Goal: Information Seeking & Learning: Learn about a topic

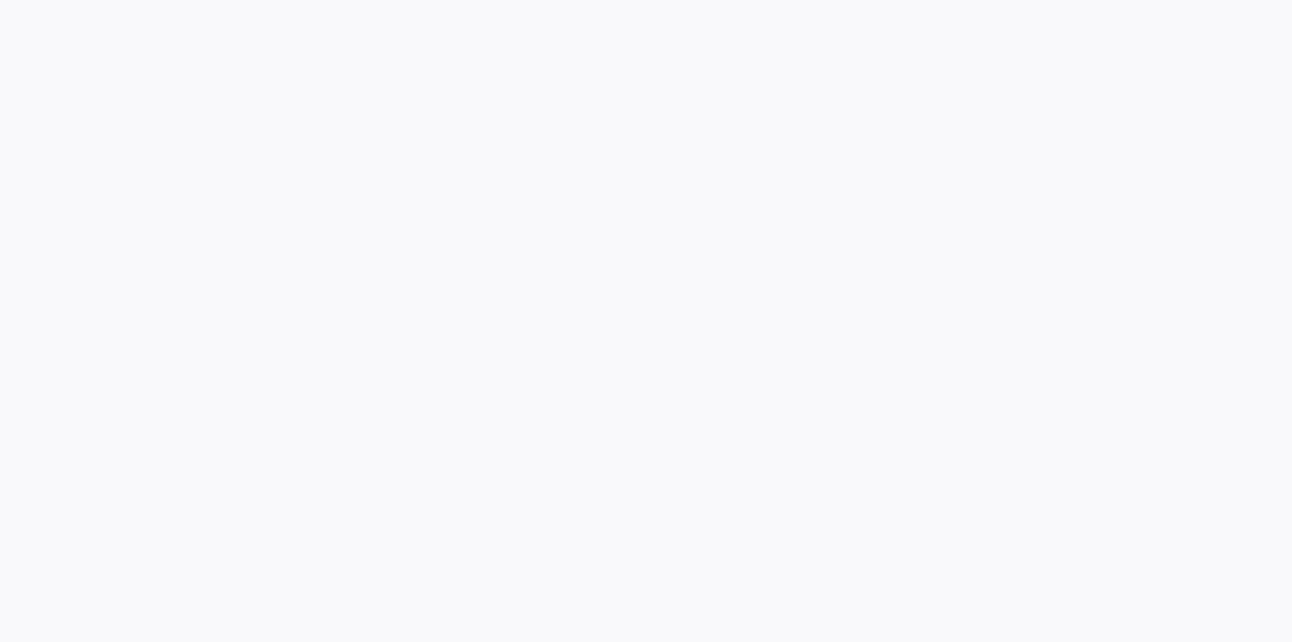
click at [420, 281] on div at bounding box center [646, 321] width 1292 height 642
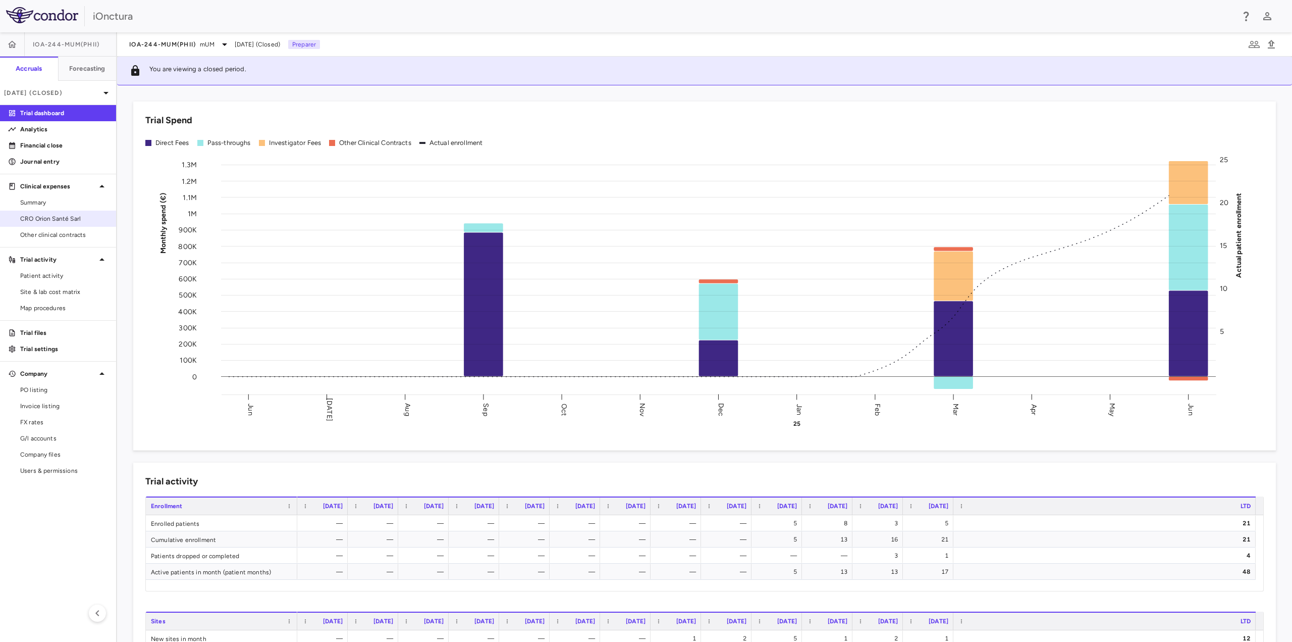
click at [64, 217] on span "CRO Orion Santé Sarl" at bounding box center [64, 218] width 88 height 9
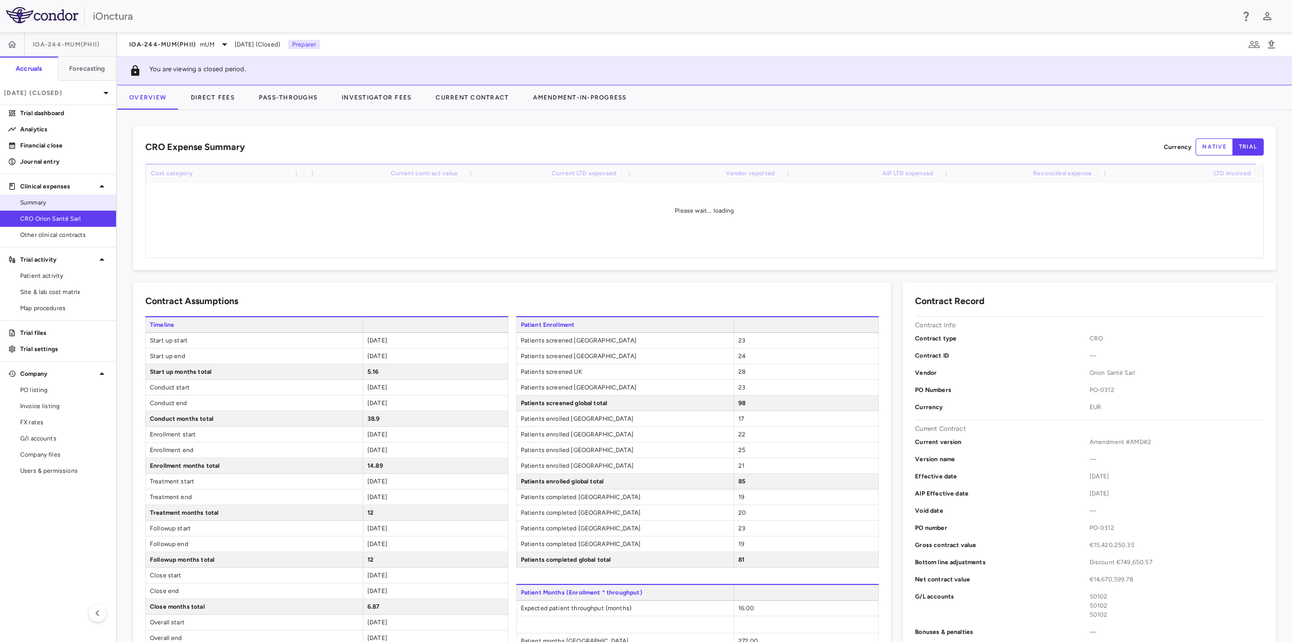
click at [67, 201] on span "Summary" at bounding box center [64, 202] width 88 height 9
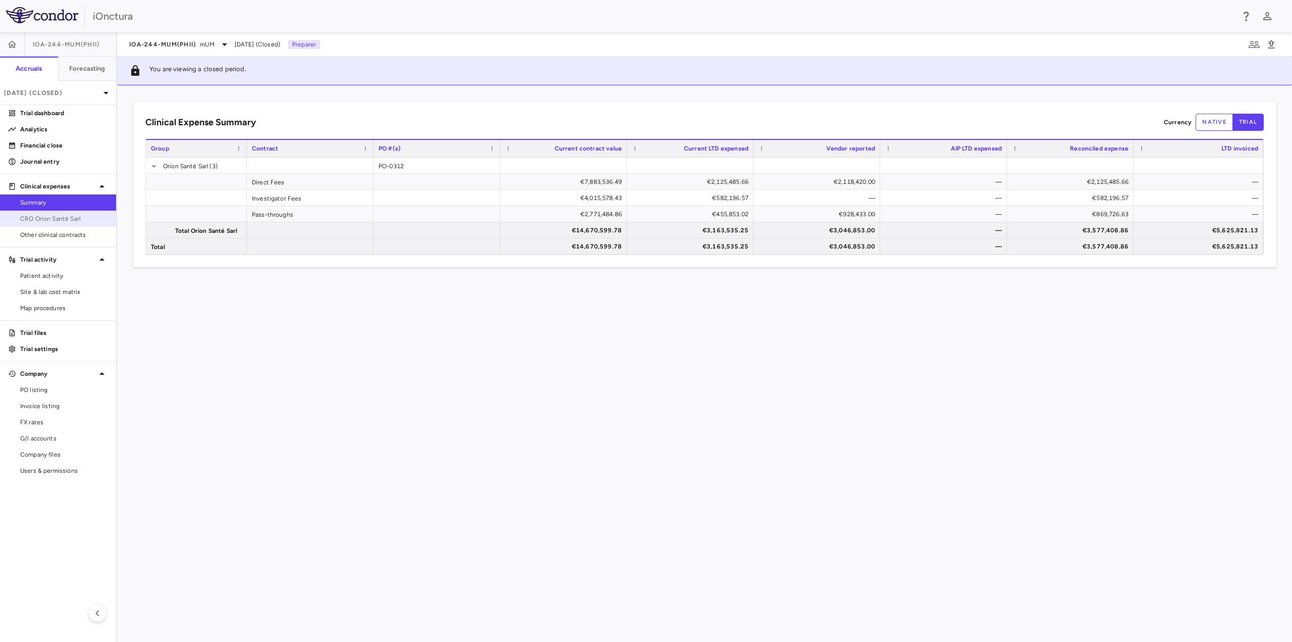
click at [63, 218] on span "CRO Orion Santé Sarl" at bounding box center [64, 218] width 88 height 9
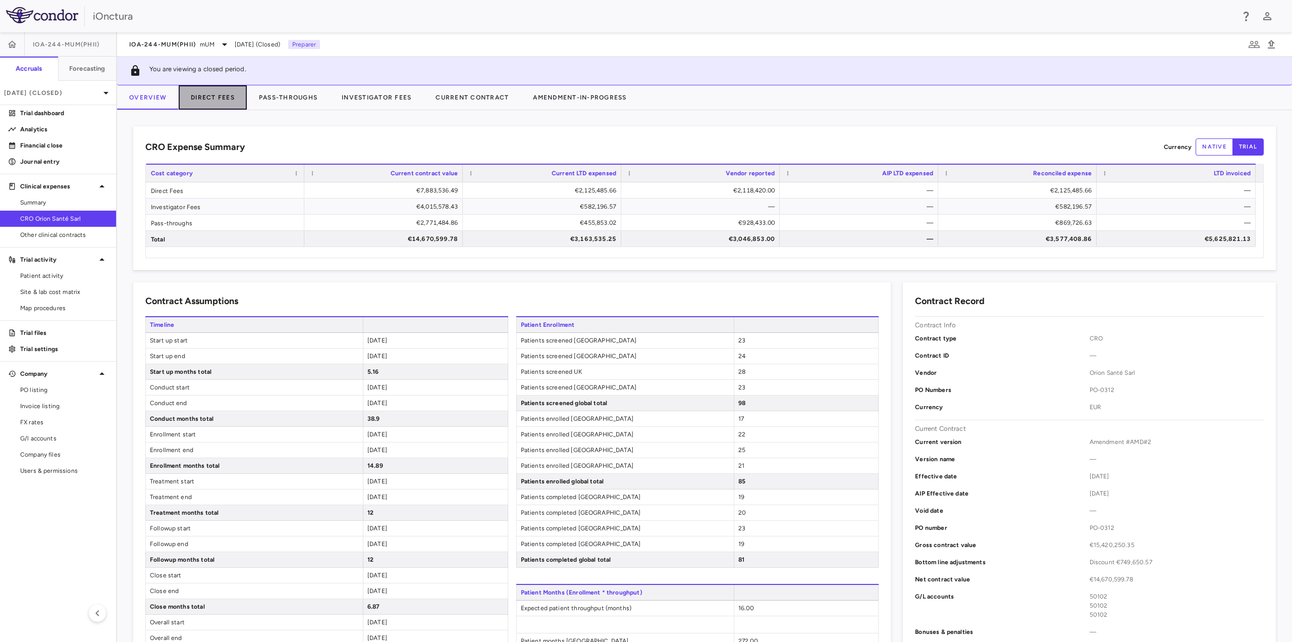
click at [227, 98] on button "Direct Fees" at bounding box center [213, 97] width 68 height 24
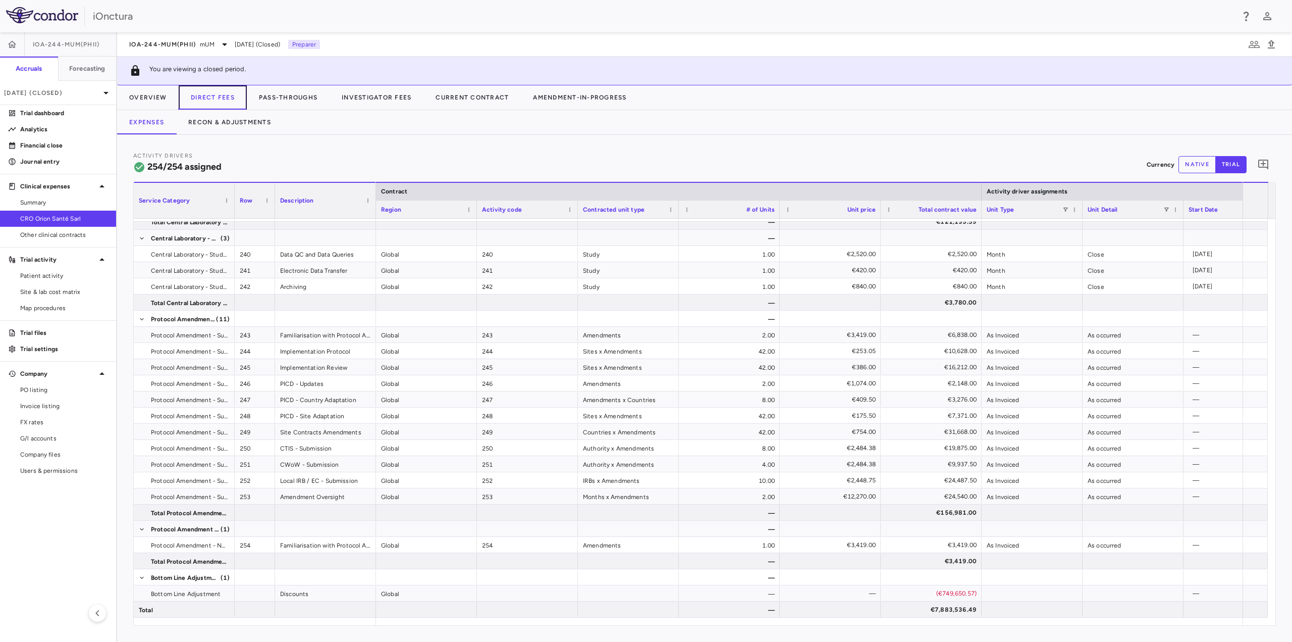
scroll to position [5740, 0]
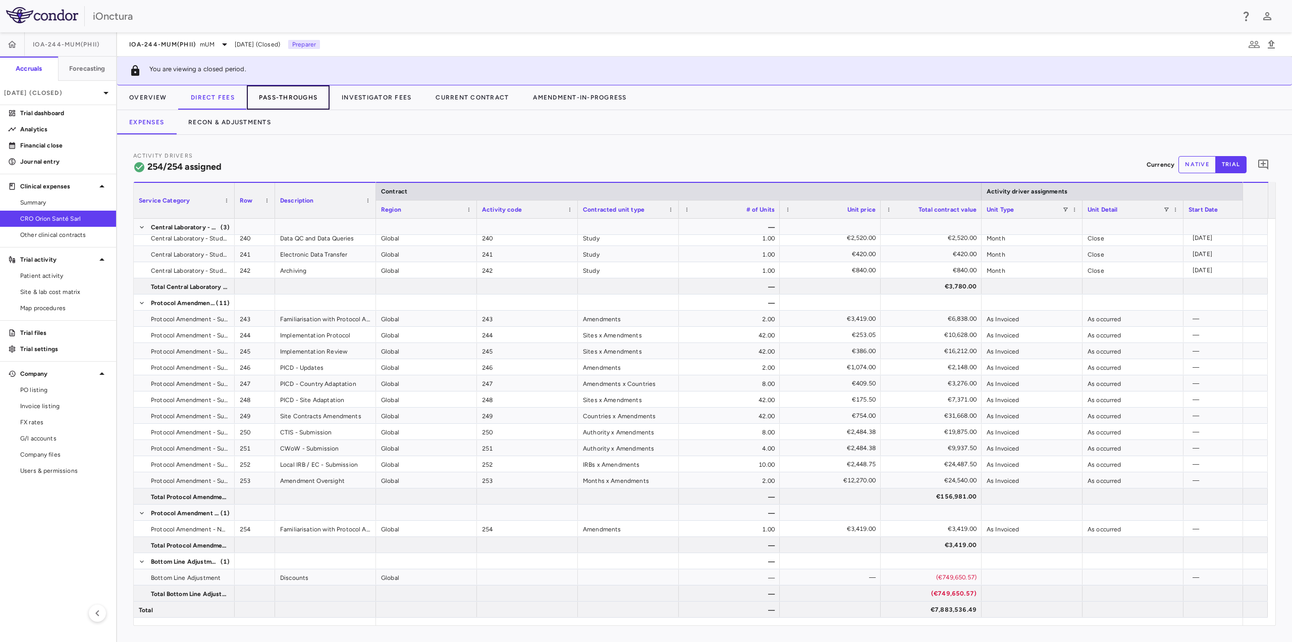
click at [271, 92] on button "Pass-Throughs" at bounding box center [288, 97] width 83 height 24
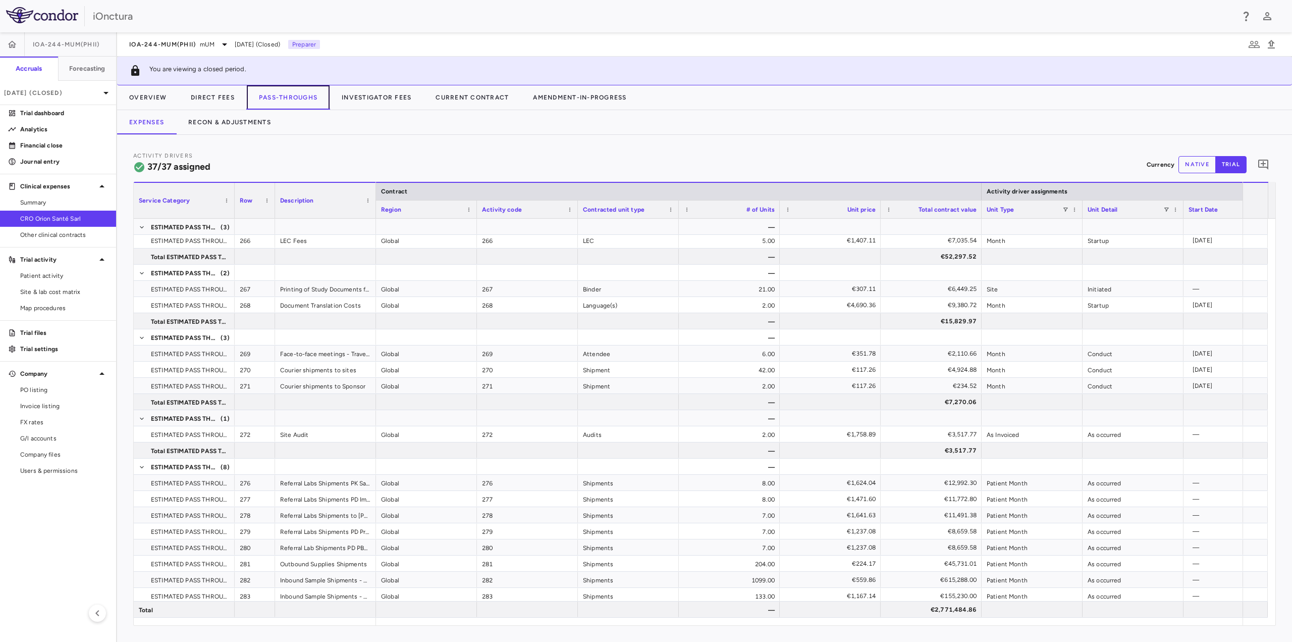
scroll to position [506, 0]
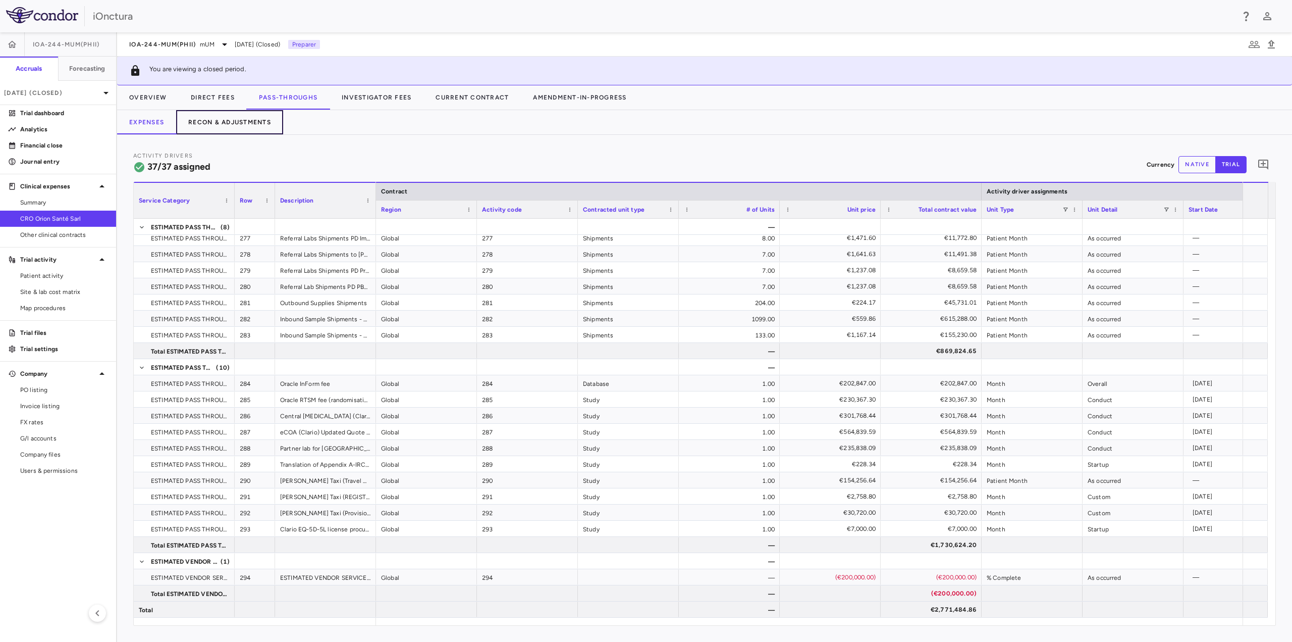
click at [252, 124] on button "Recon & Adjustments" at bounding box center [229, 122] width 107 height 24
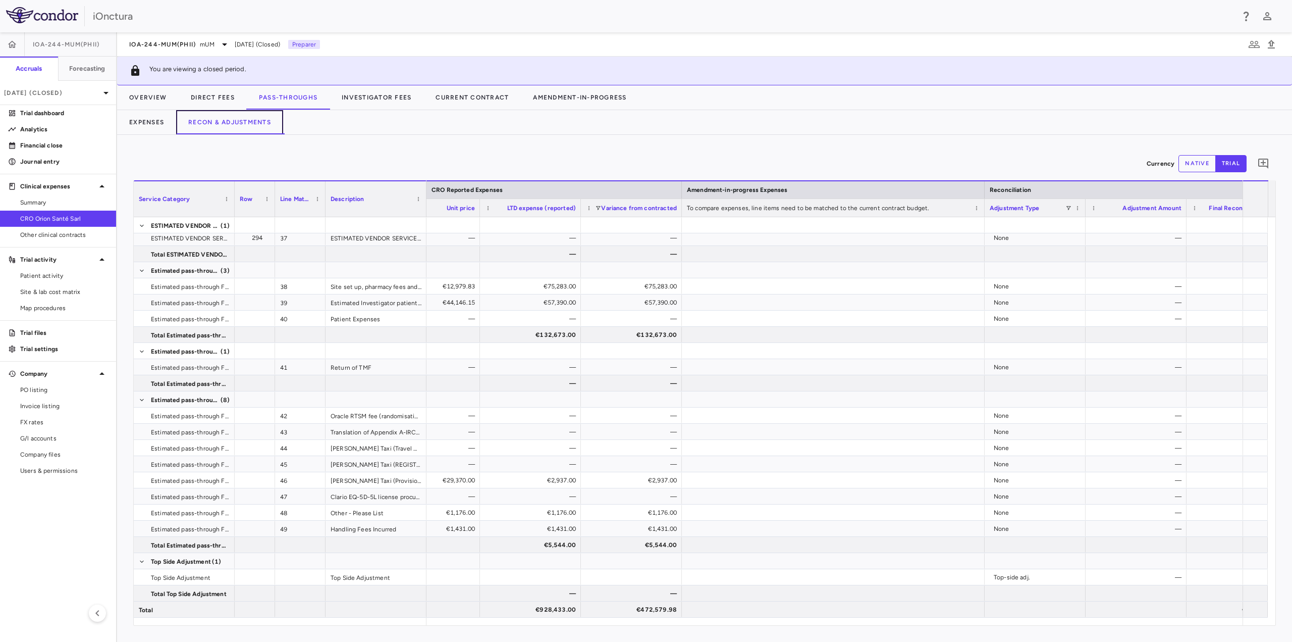
scroll to position [0, 1174]
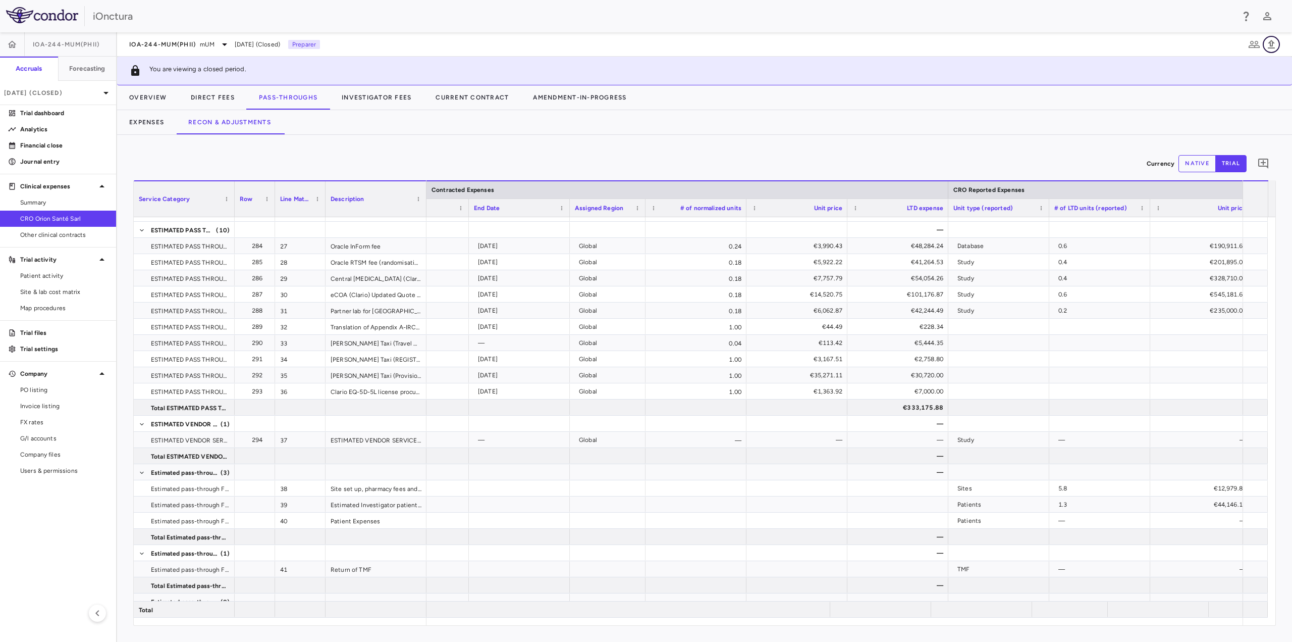
click at [1272, 43] on icon "button" at bounding box center [1272, 44] width 12 height 12
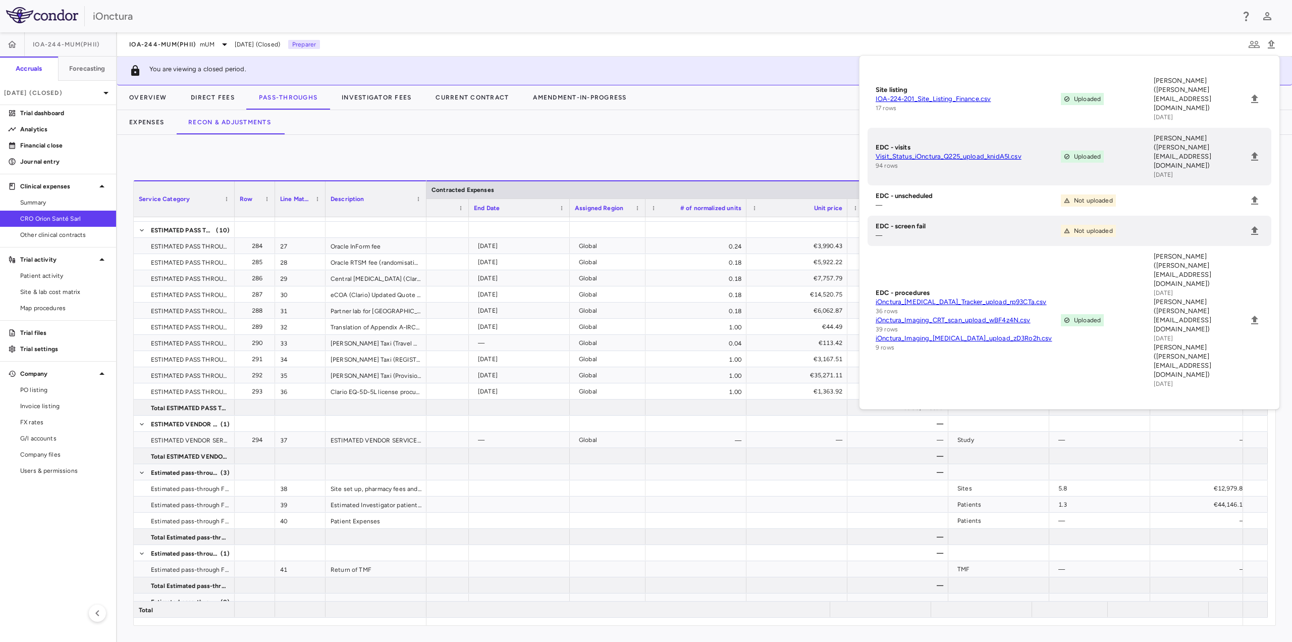
click at [825, 71] on div "You are viewing a closed period." at bounding box center [704, 71] width 1175 height 29
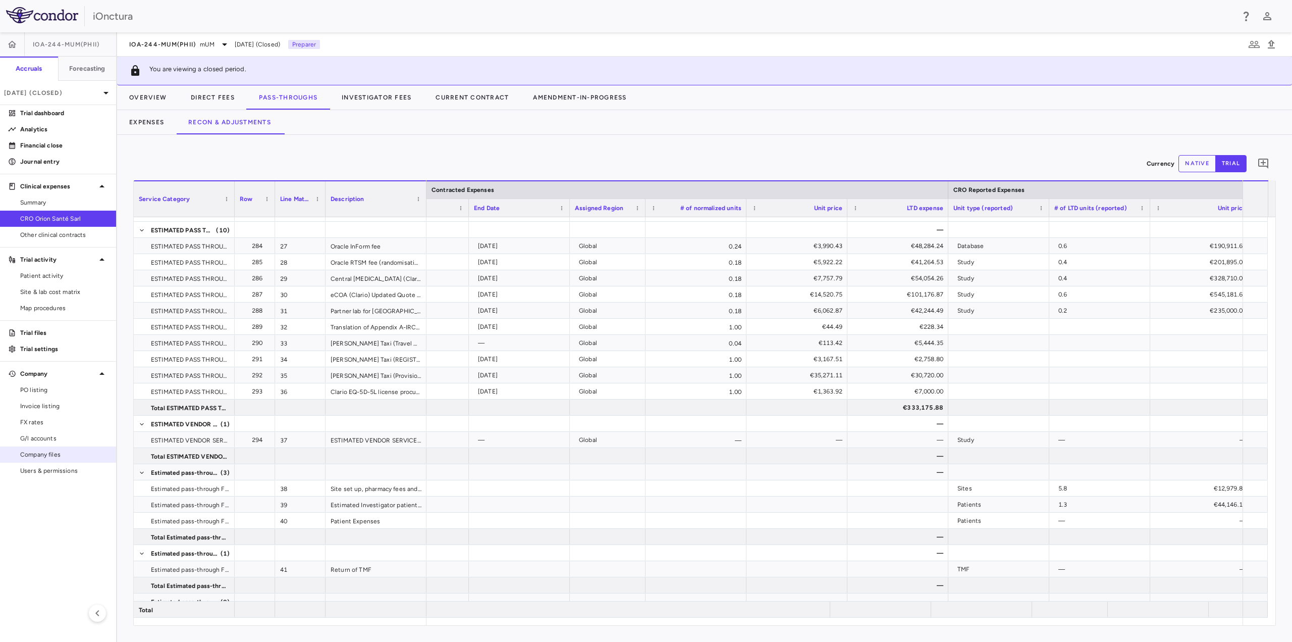
click at [54, 457] on span "Company files" at bounding box center [64, 454] width 88 height 9
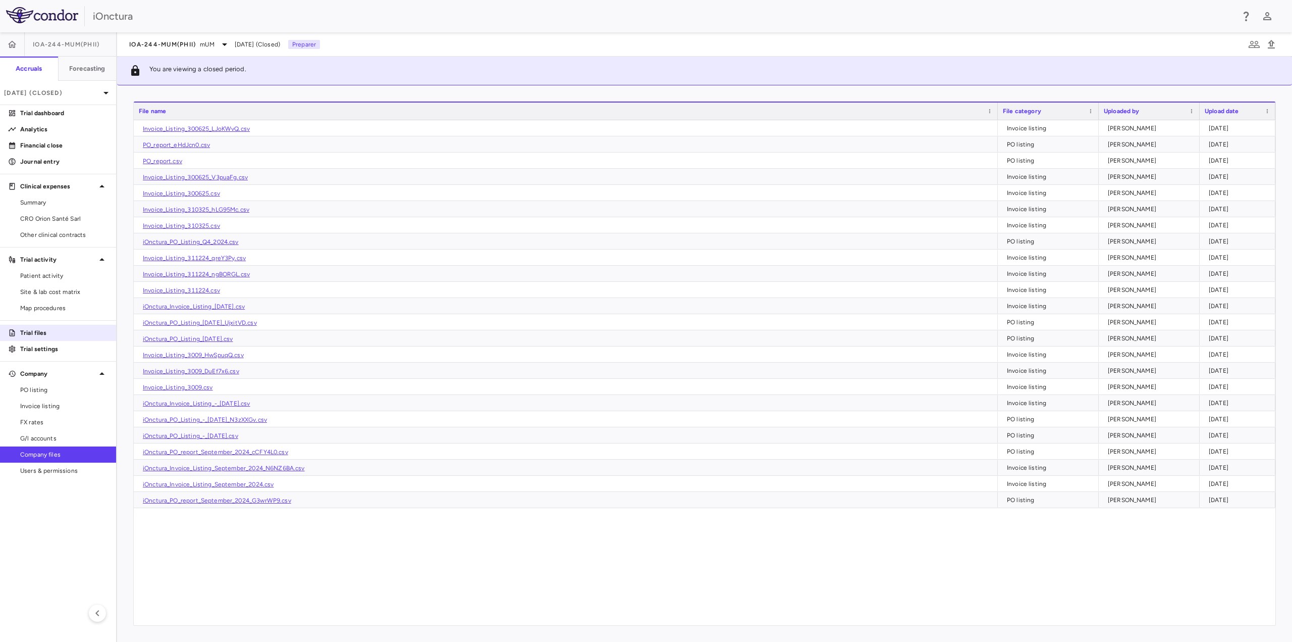
click at [49, 333] on p "Trial files" at bounding box center [64, 332] width 88 height 9
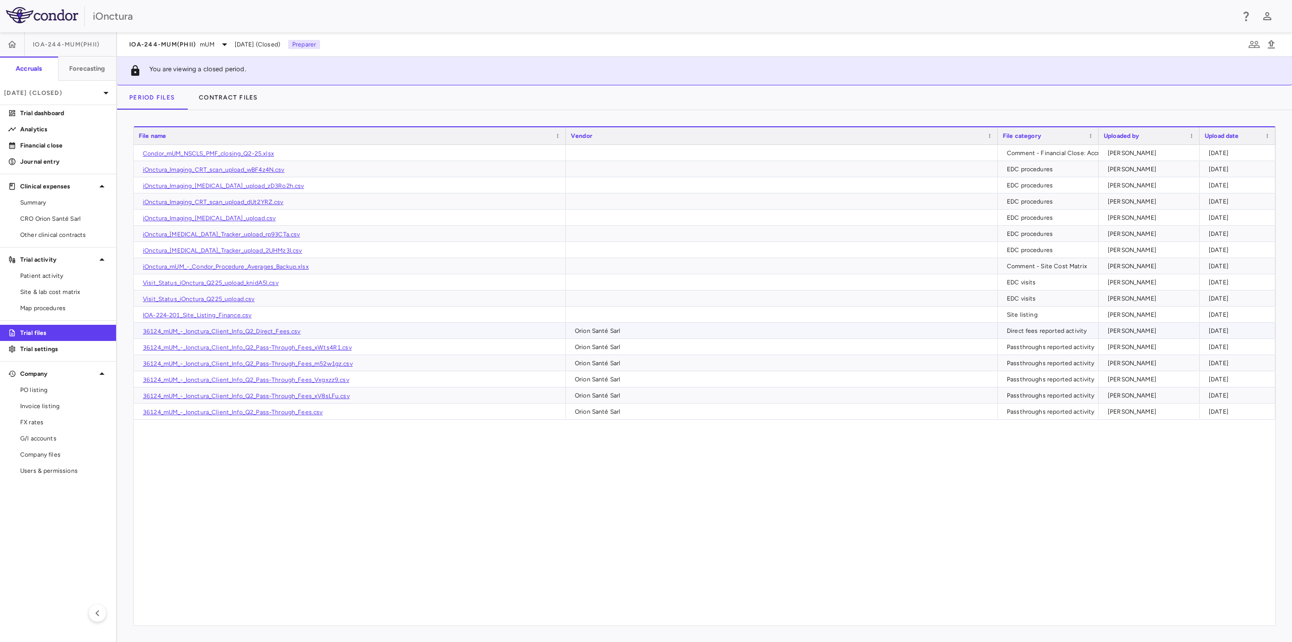
click at [227, 331] on link "36124_mUM_-_Ionctura_Client_Info_Q2_Direct_Fees.csv" at bounding box center [222, 331] width 158 height 7
click at [63, 150] on link "Financial close" at bounding box center [58, 145] width 116 height 15
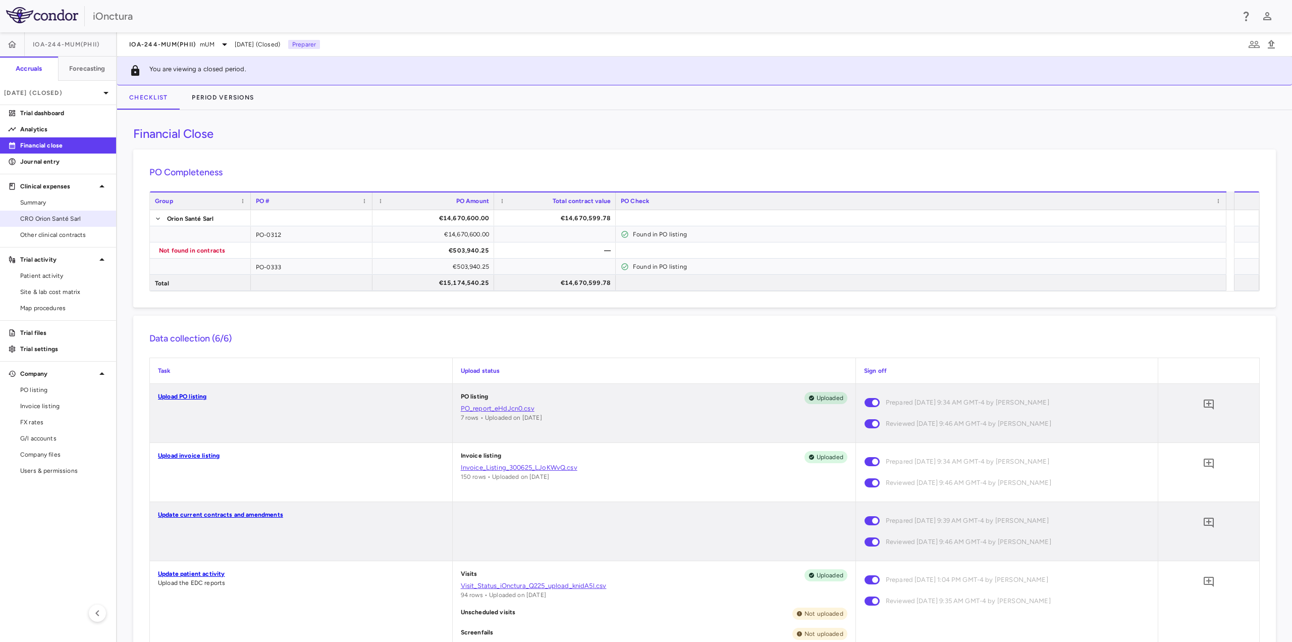
click at [56, 226] on link "CRO Orion Santé Sarl" at bounding box center [58, 218] width 116 height 15
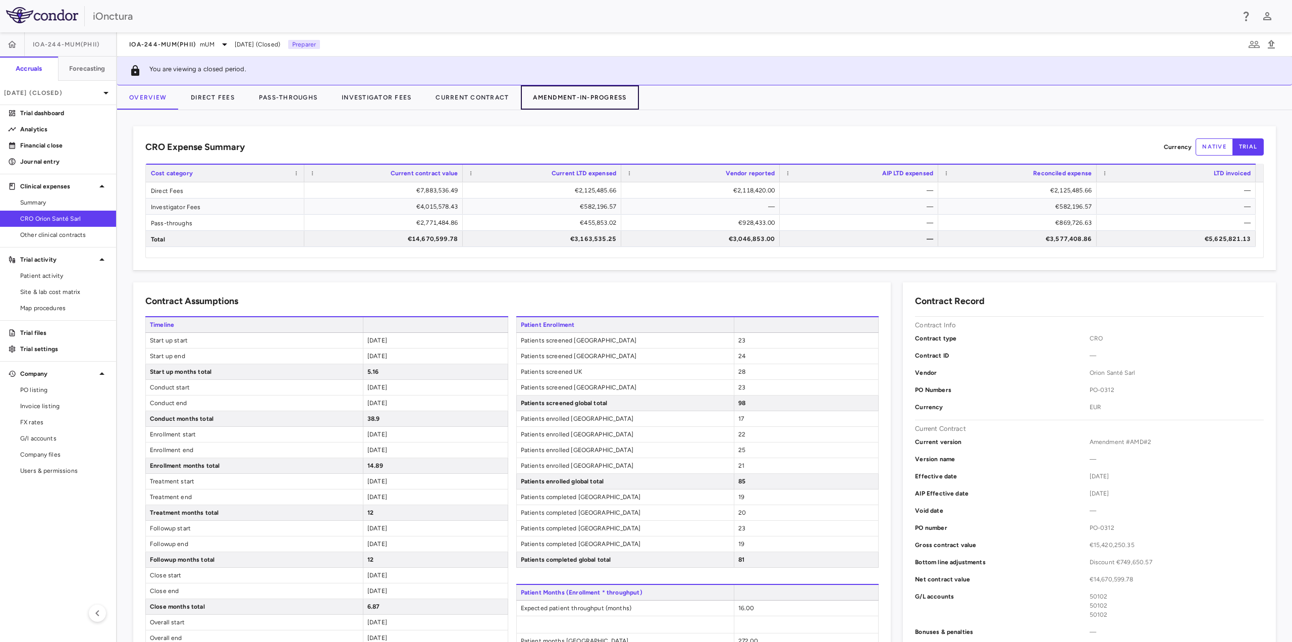
click at [576, 97] on button "Amendment-In-Progress" at bounding box center [580, 97] width 118 height 24
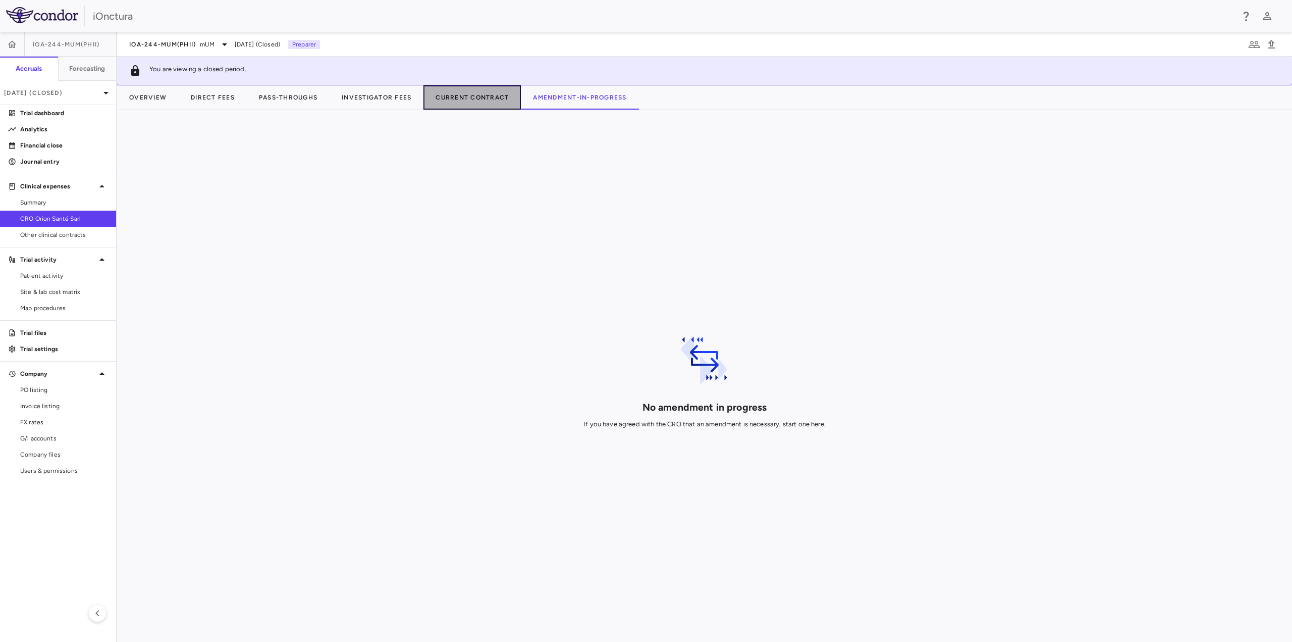
click at [492, 107] on button "Current Contract" at bounding box center [472, 97] width 97 height 24
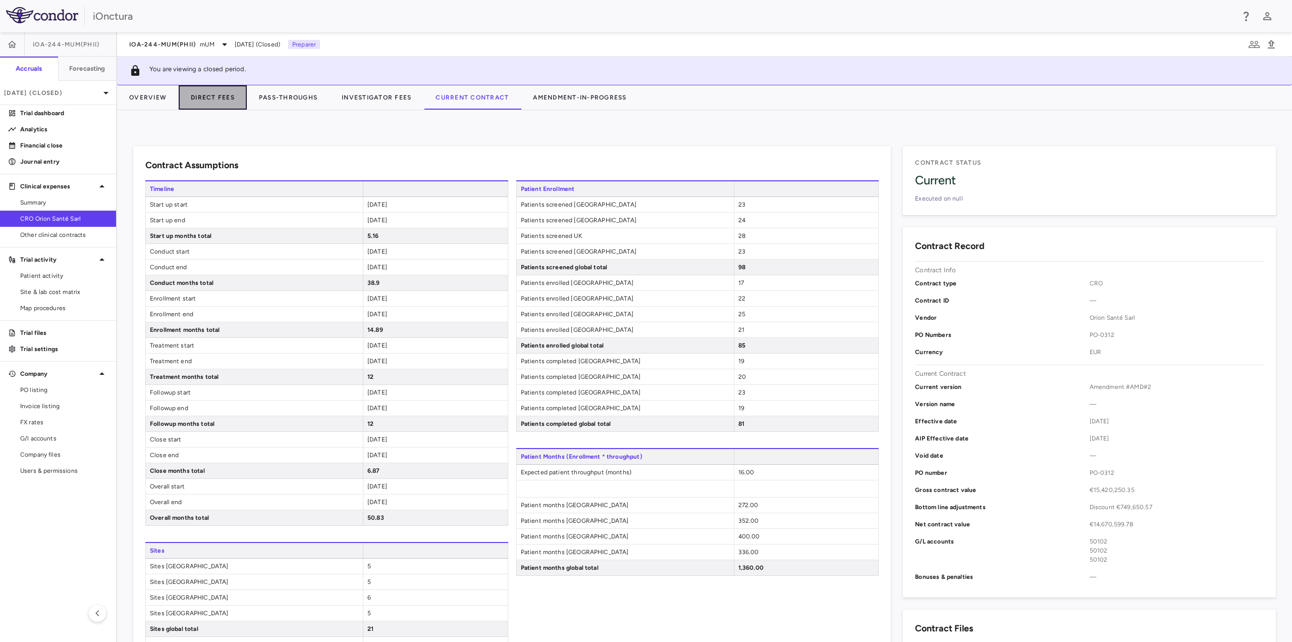
click at [225, 97] on button "Direct Fees" at bounding box center [213, 97] width 68 height 24
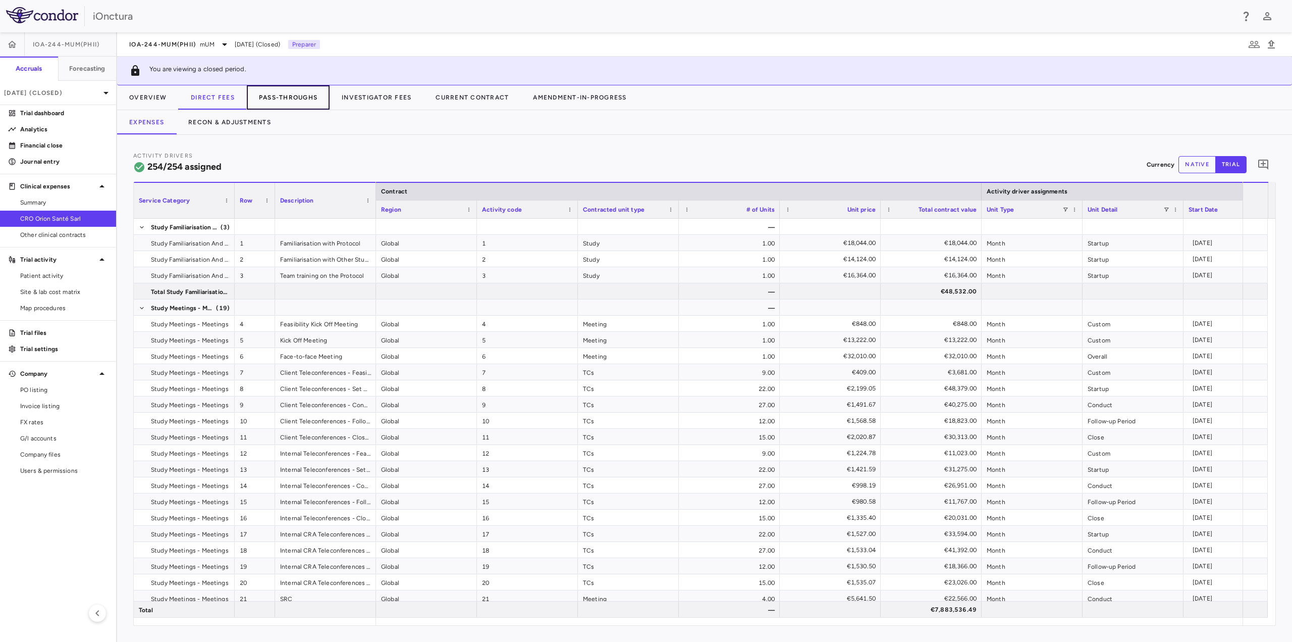
click at [293, 96] on button "Pass-Throughs" at bounding box center [288, 97] width 83 height 24
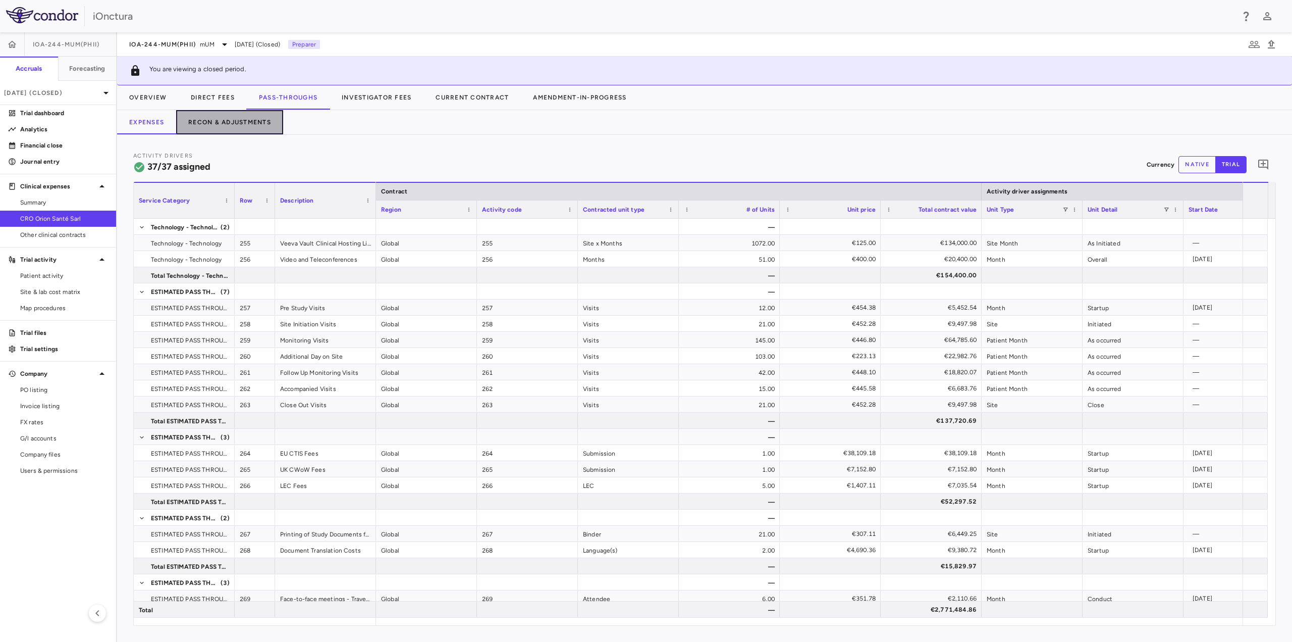
click at [248, 121] on button "Recon & Adjustments" at bounding box center [229, 122] width 107 height 24
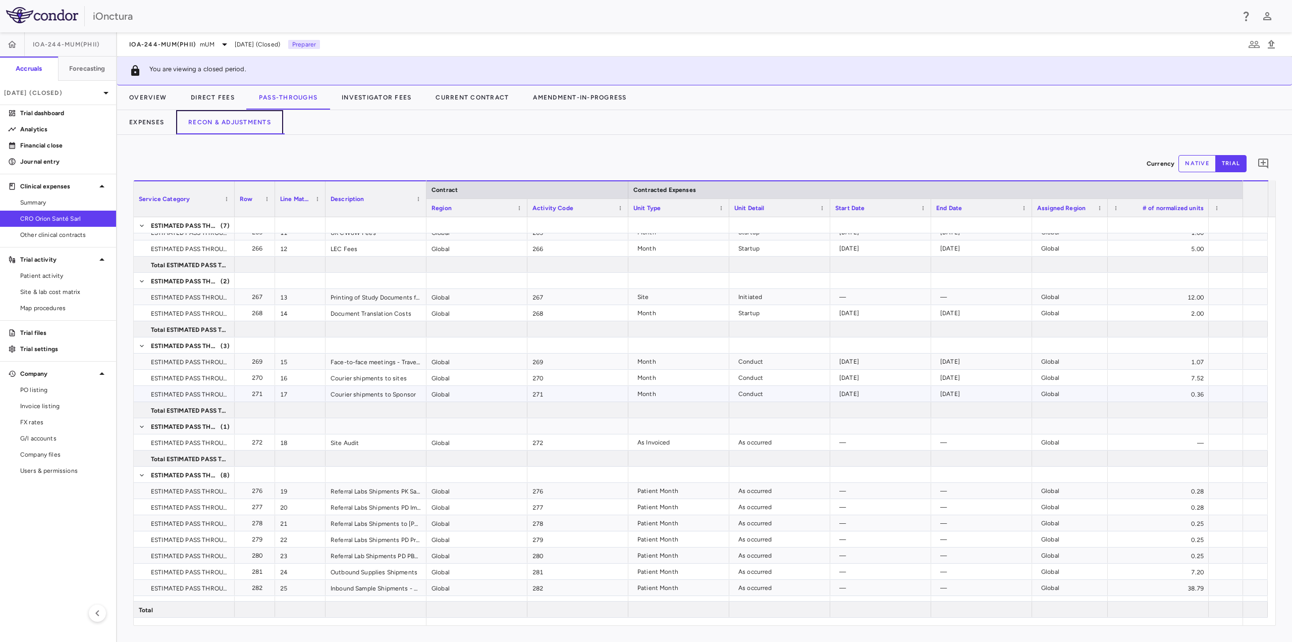
scroll to position [303, 0]
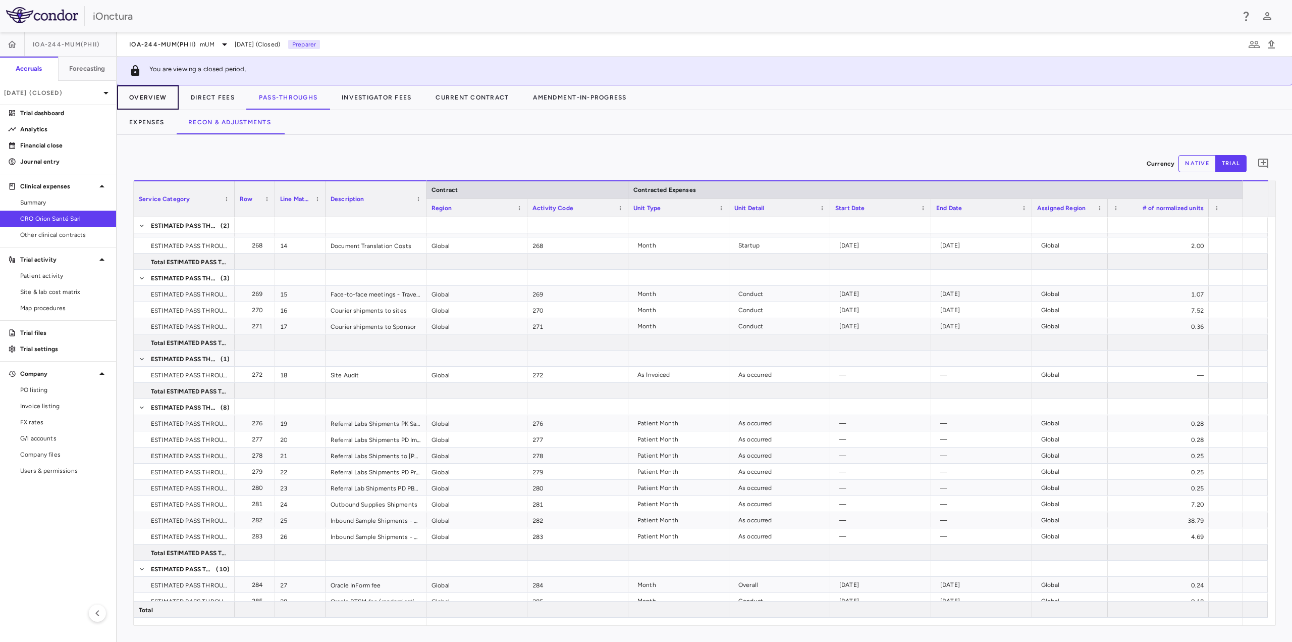
click at [152, 96] on button "Overview" at bounding box center [148, 97] width 62 height 24
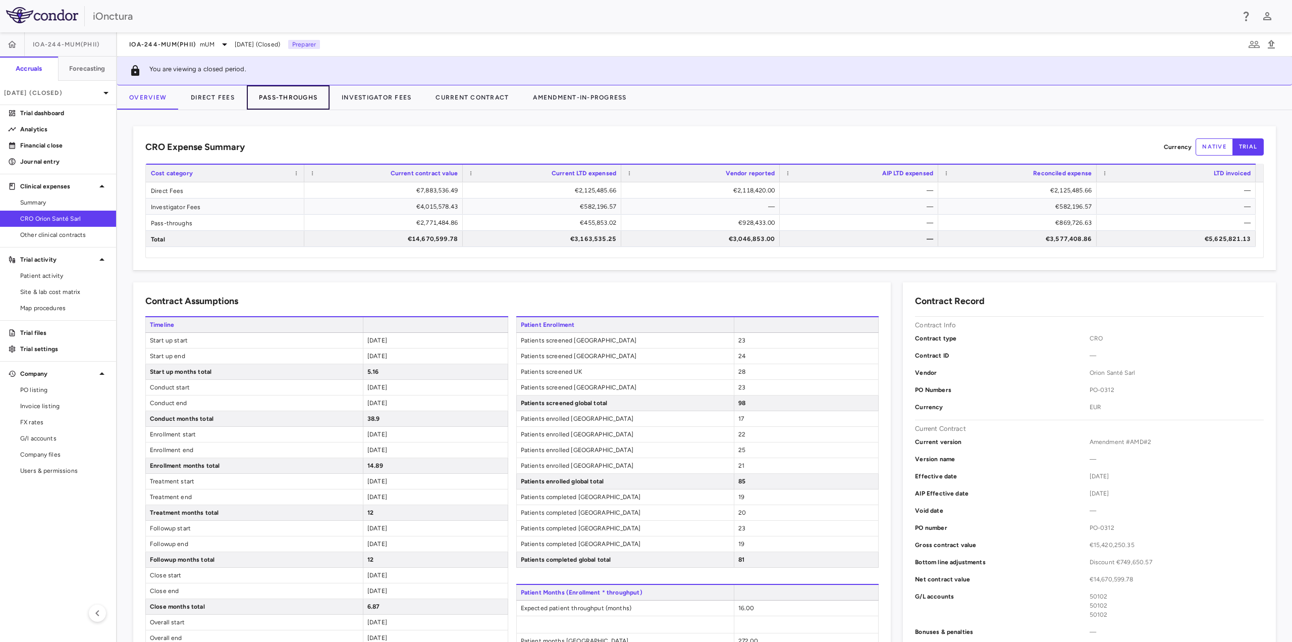
click at [289, 99] on button "Pass-Throughs" at bounding box center [288, 97] width 83 height 24
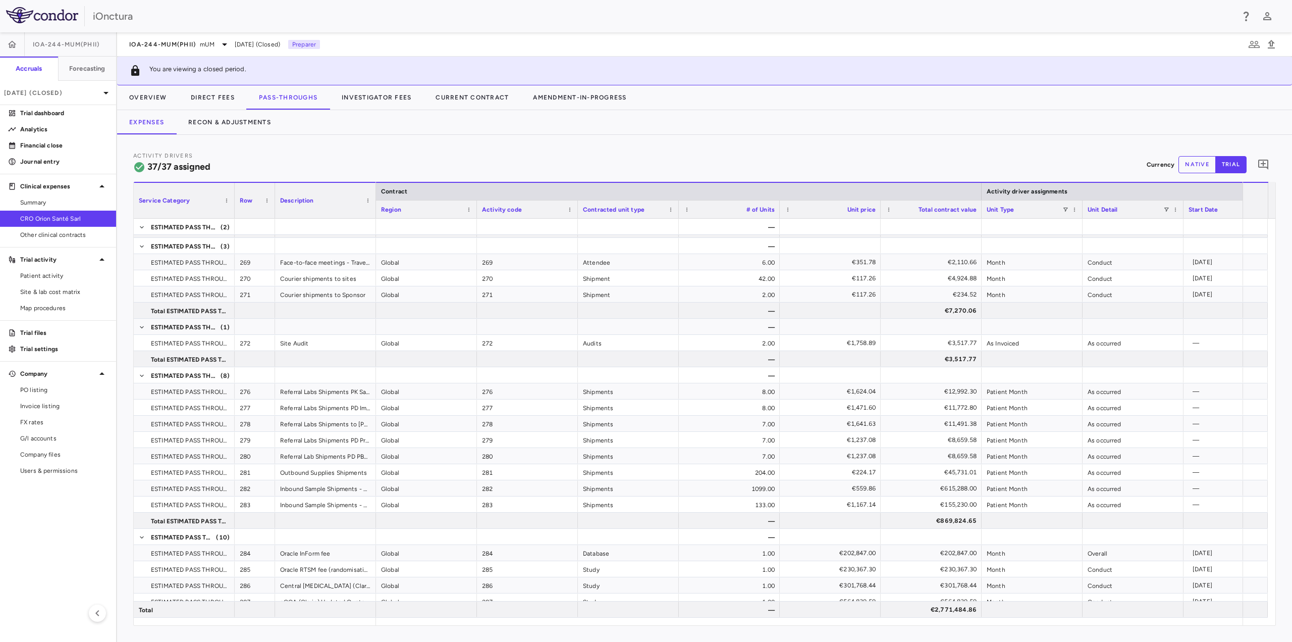
scroll to position [152, 0]
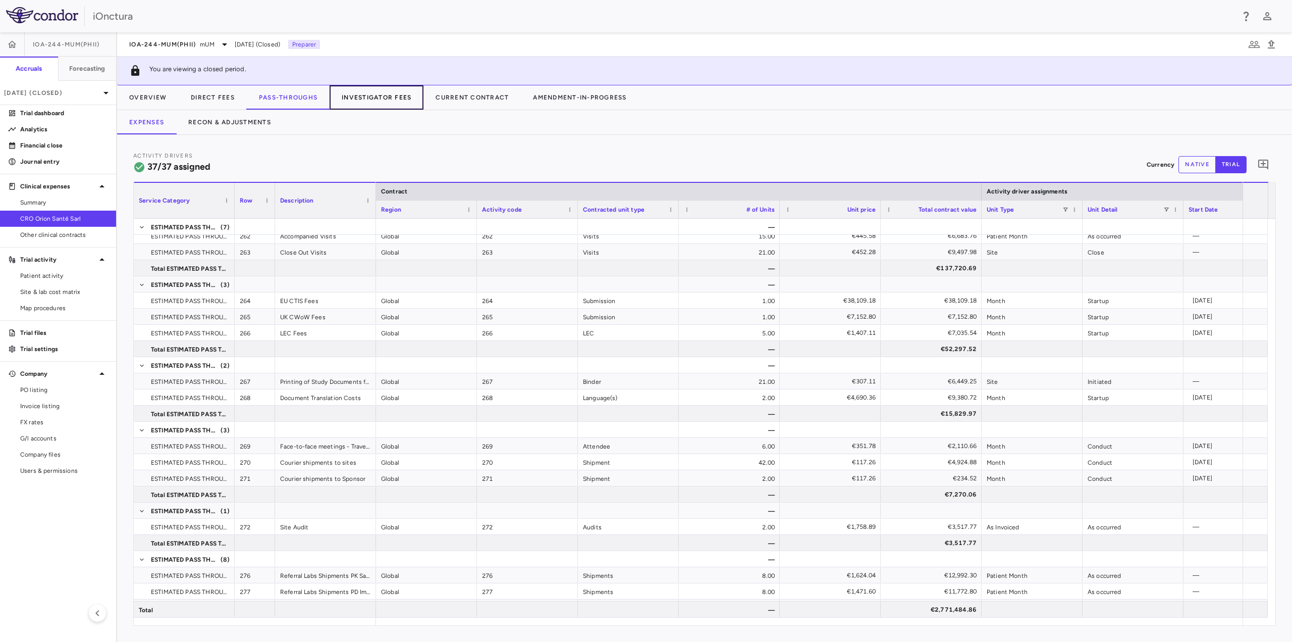
click at [404, 97] on button "Investigator Fees" at bounding box center [377, 97] width 94 height 24
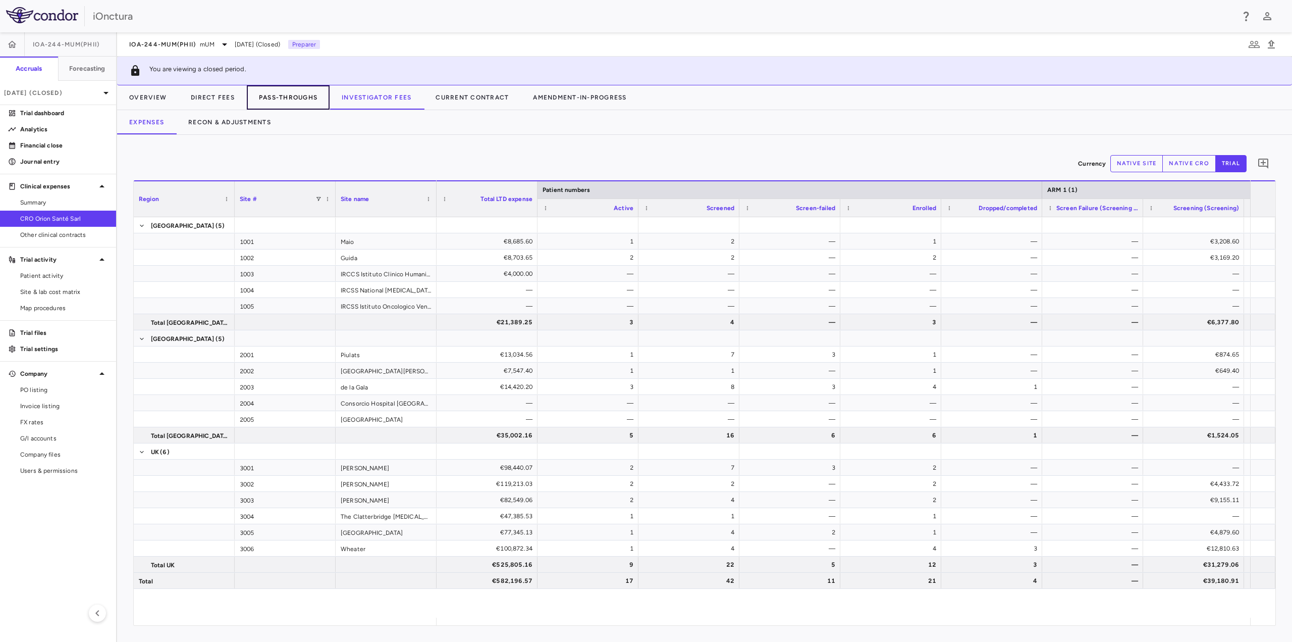
click at [301, 103] on button "Pass-Throughs" at bounding box center [288, 97] width 83 height 24
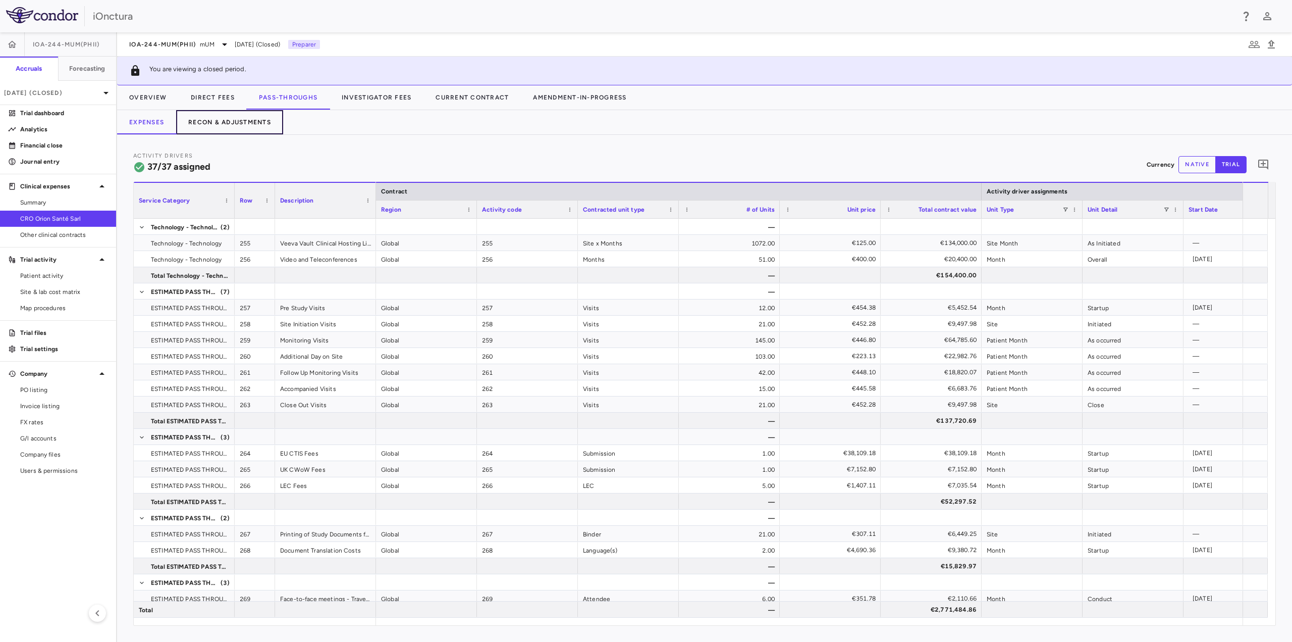
click at [245, 122] on button "Recon & Adjustments" at bounding box center [229, 122] width 107 height 24
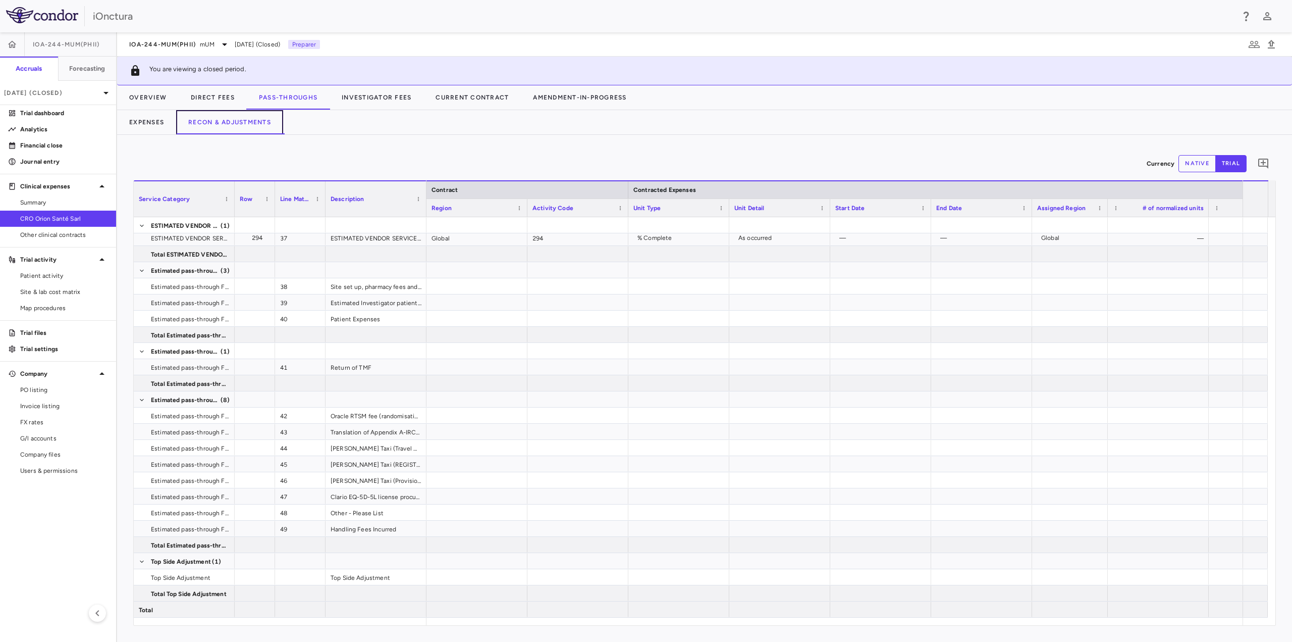
scroll to position [0, 42]
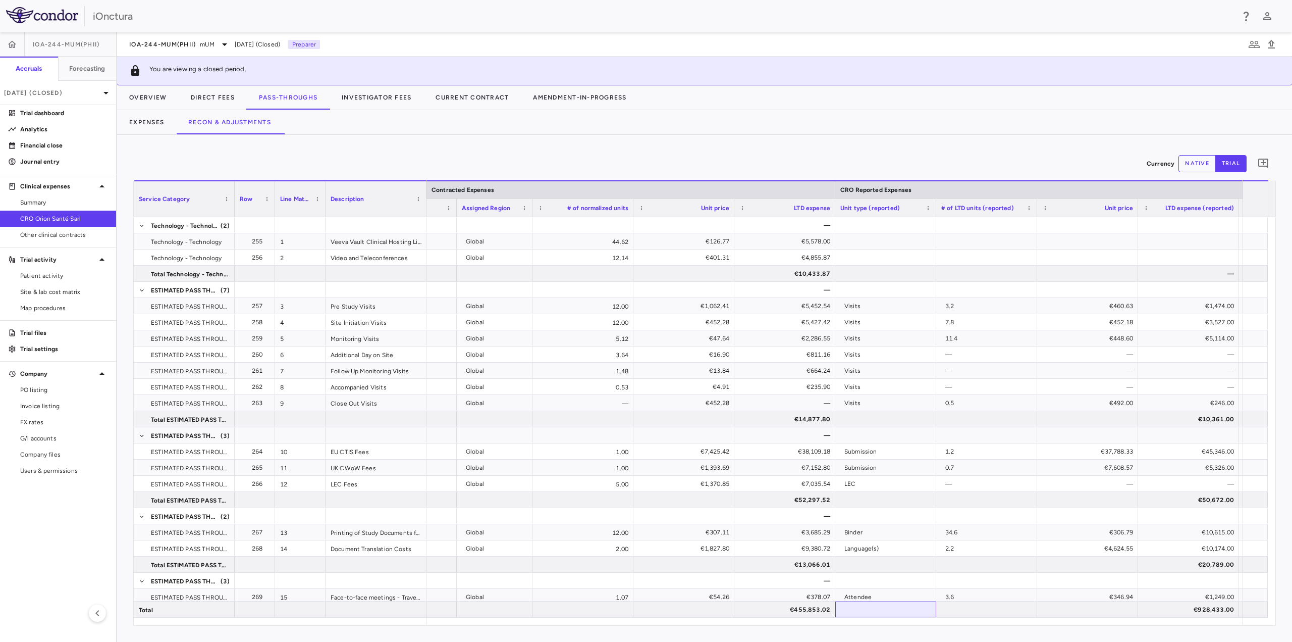
drag, startPoint x: 868, startPoint y: 616, endPoint x: 754, endPoint y: 624, distance: 113.8
click at [754, 624] on div "Service Category Row Line Match" at bounding box center [705, 402] width 1142 height 445
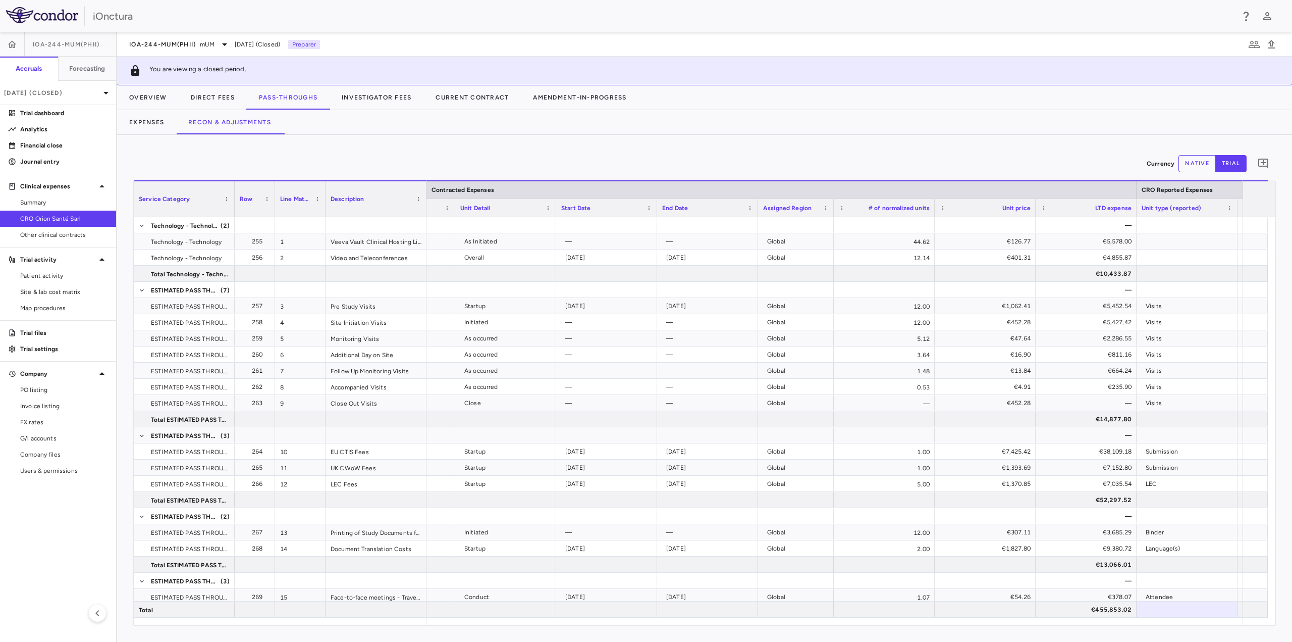
scroll to position [0, 138]
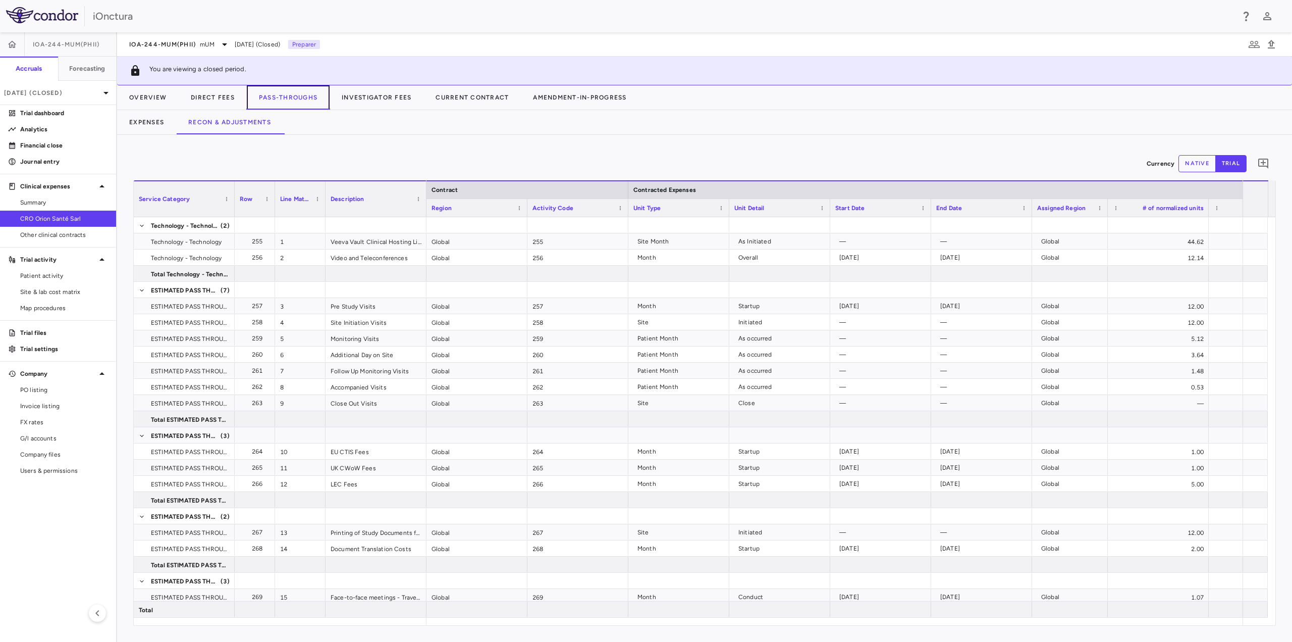
click at [283, 99] on button "Pass-Throughs" at bounding box center [288, 97] width 83 height 24
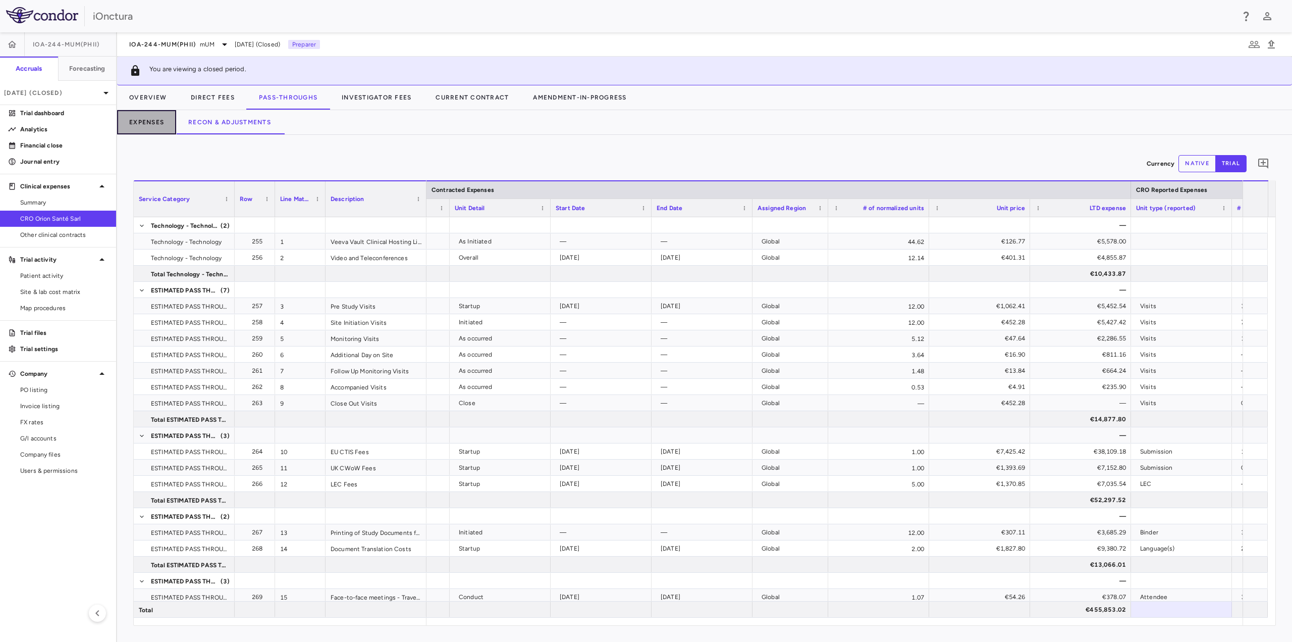
click at [168, 125] on button "Expenses" at bounding box center [146, 122] width 59 height 24
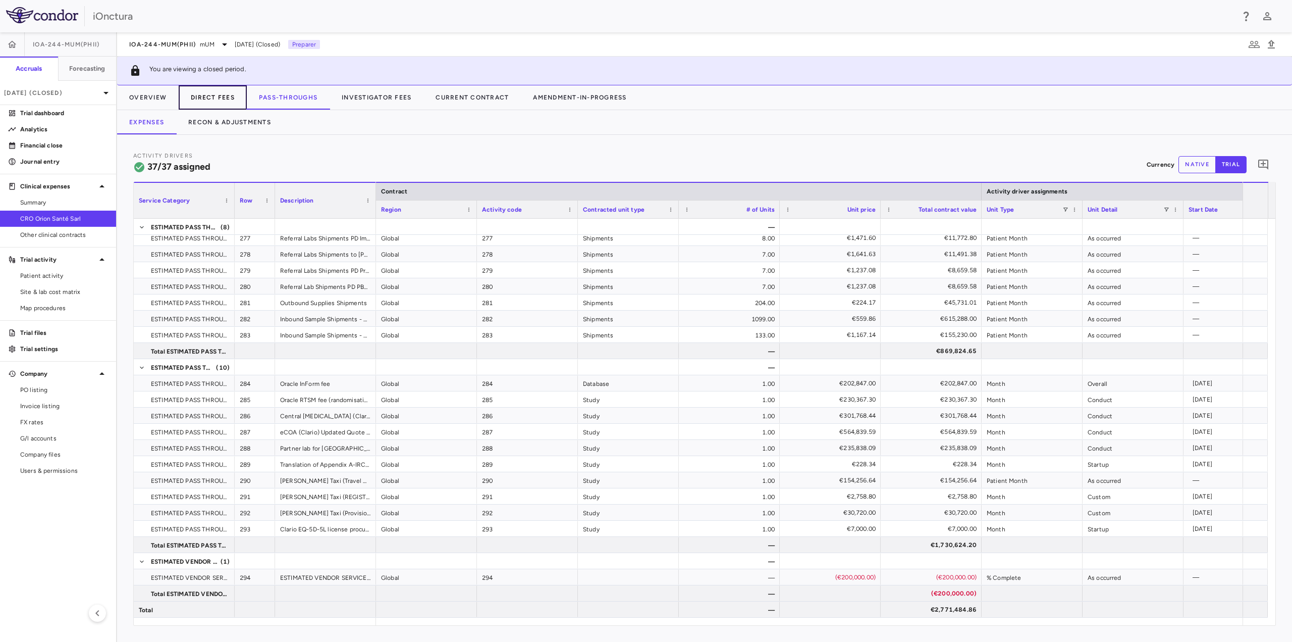
click at [233, 97] on button "Direct Fees" at bounding box center [213, 97] width 68 height 24
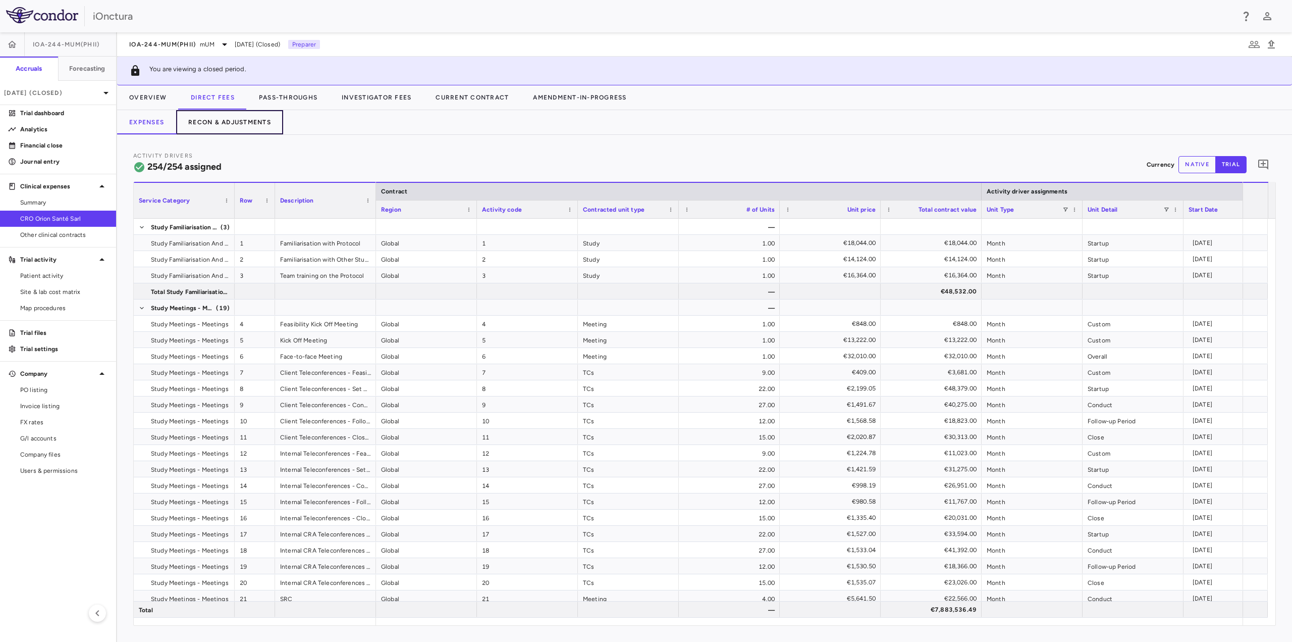
click at [274, 127] on button "Recon & Adjustments" at bounding box center [229, 122] width 107 height 24
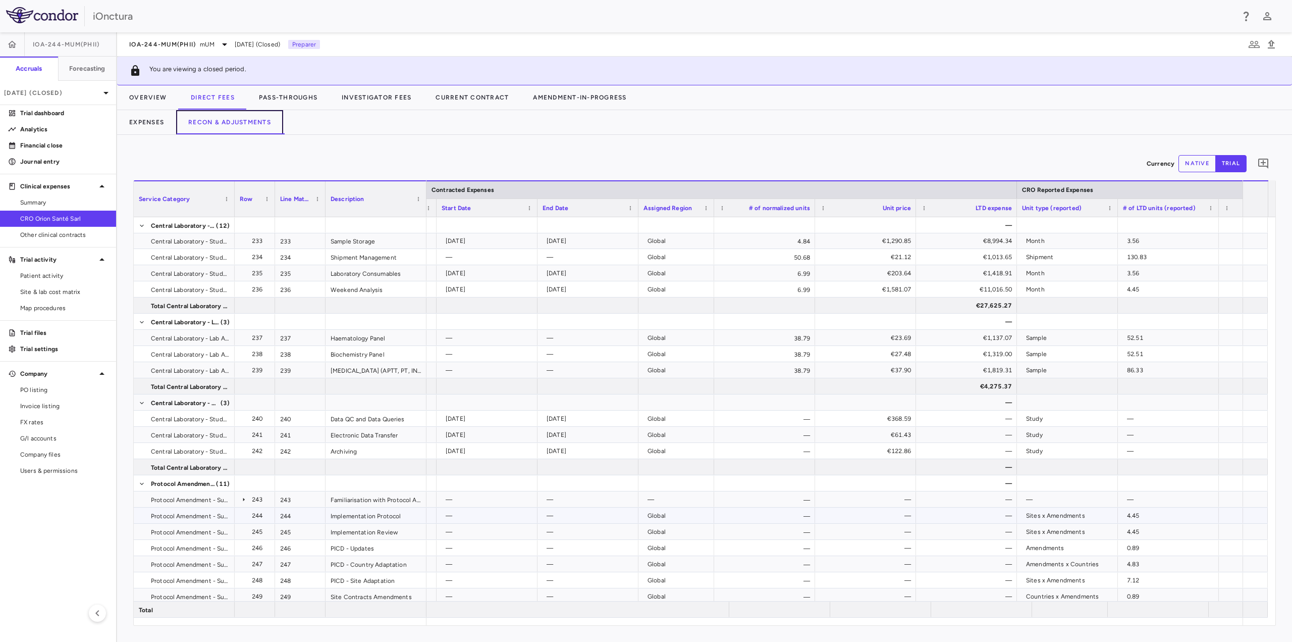
scroll to position [5482, 0]
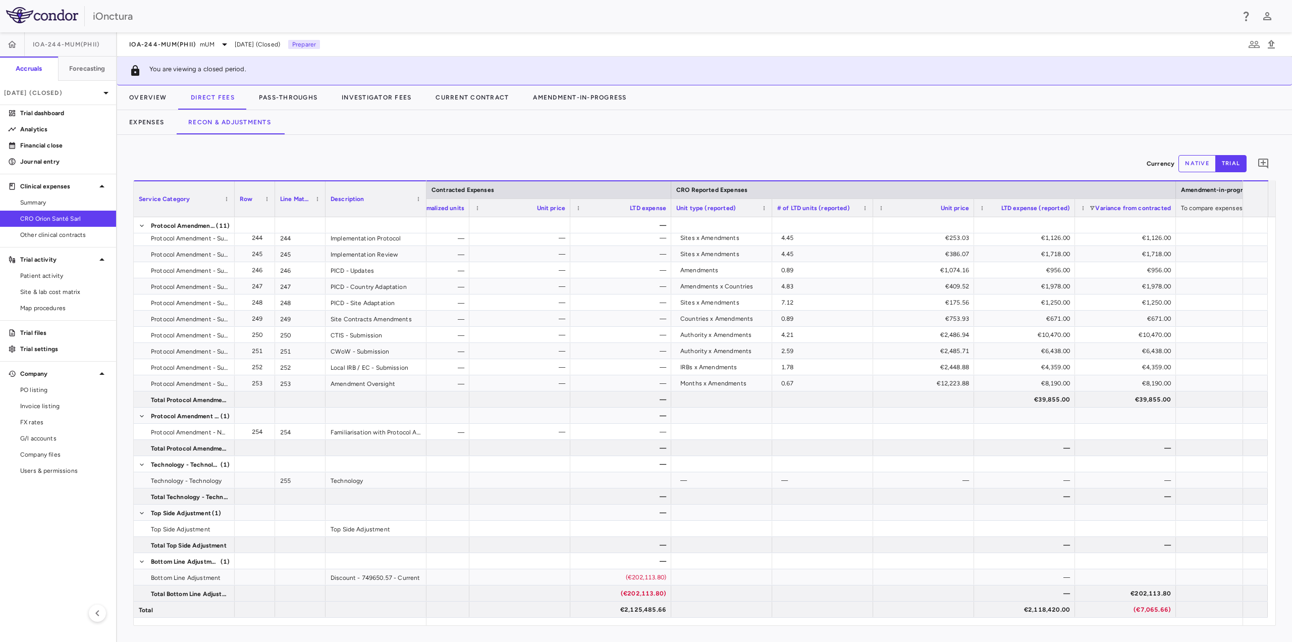
click at [739, 146] on div "Currency native trial 0 Service Category Drag here to set column labels Service…" at bounding box center [704, 388] width 1175 height 507
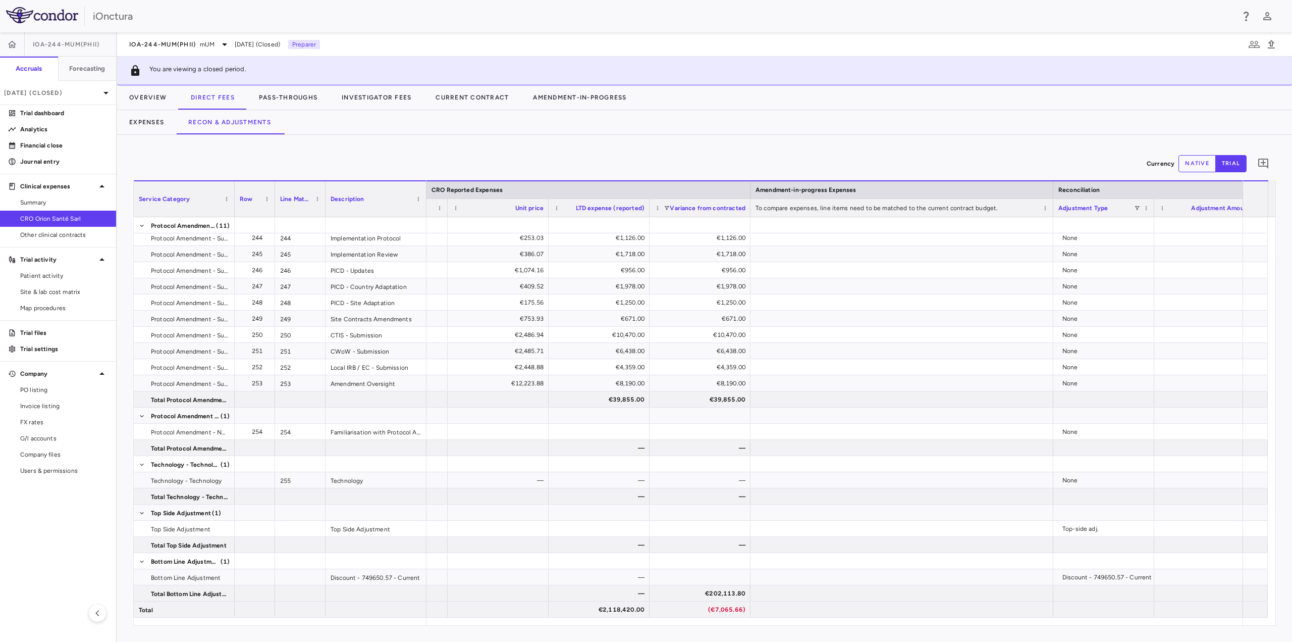
scroll to position [0, 1274]
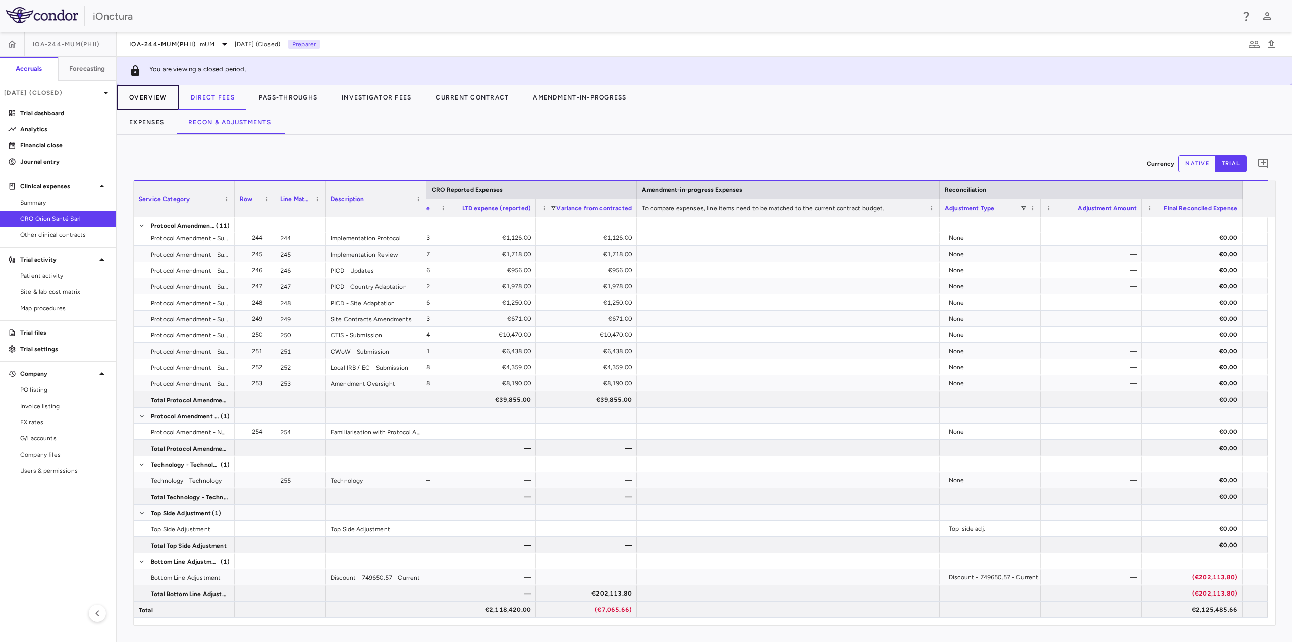
click at [144, 87] on button "Overview" at bounding box center [148, 97] width 62 height 24
